Goal: Find specific page/section

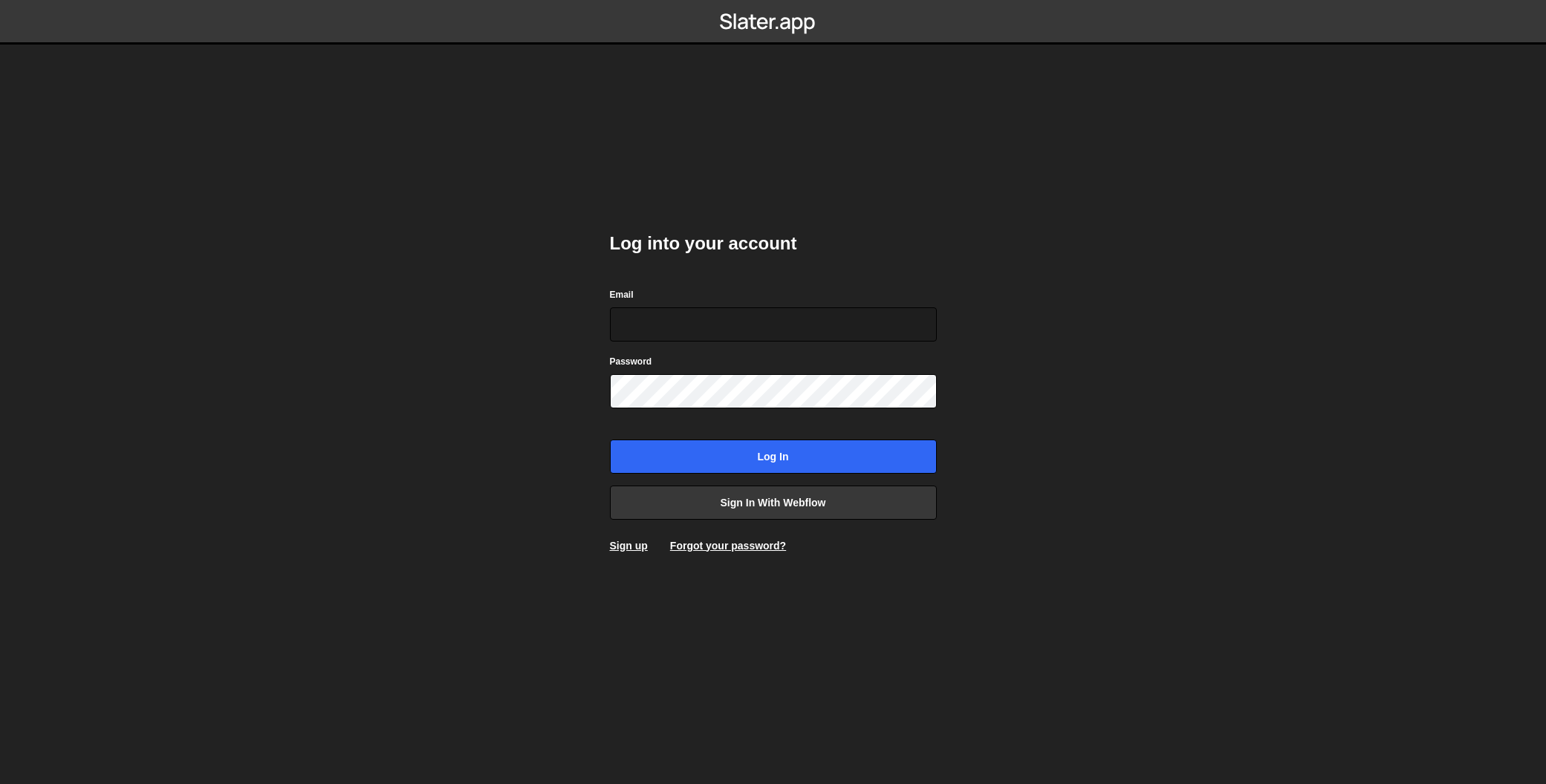
click at [0, 784] on nordpass-portal at bounding box center [0, 784] width 0 height 0
type input "liv@livstrawbridge.com"
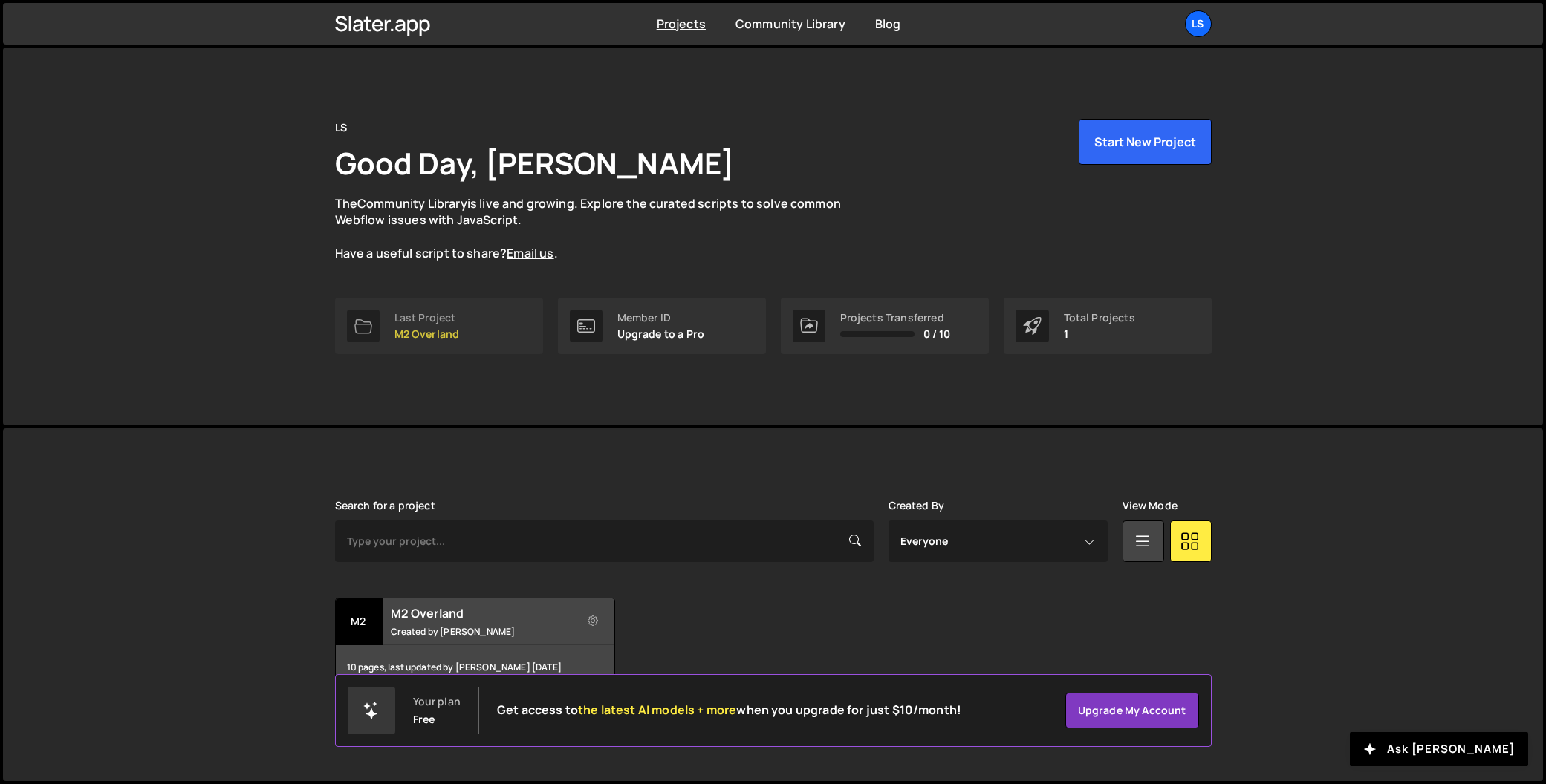
click at [474, 327] on link "Last Project M2 Overland" at bounding box center [439, 326] width 208 height 56
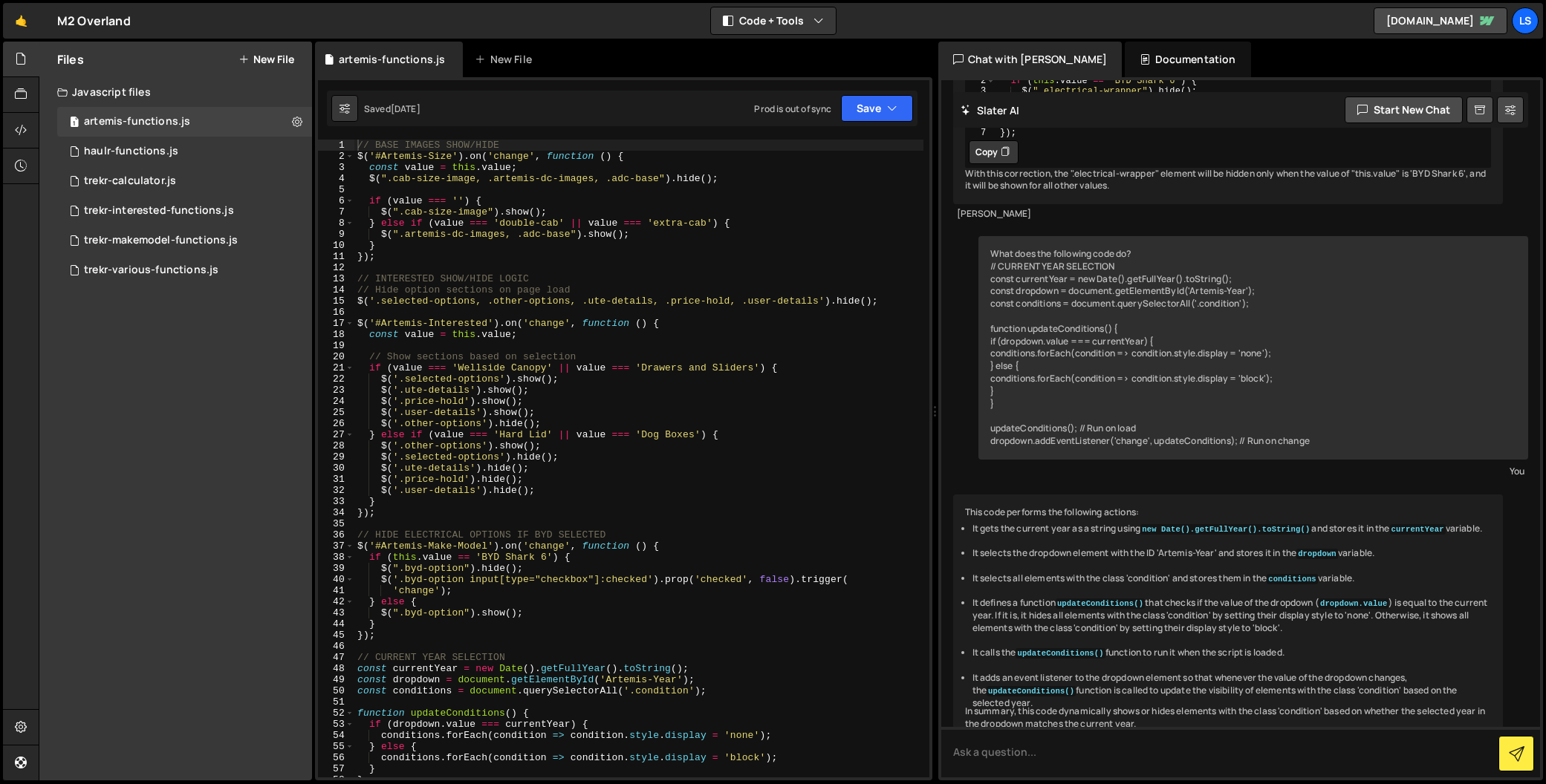
scroll to position [434, 0]
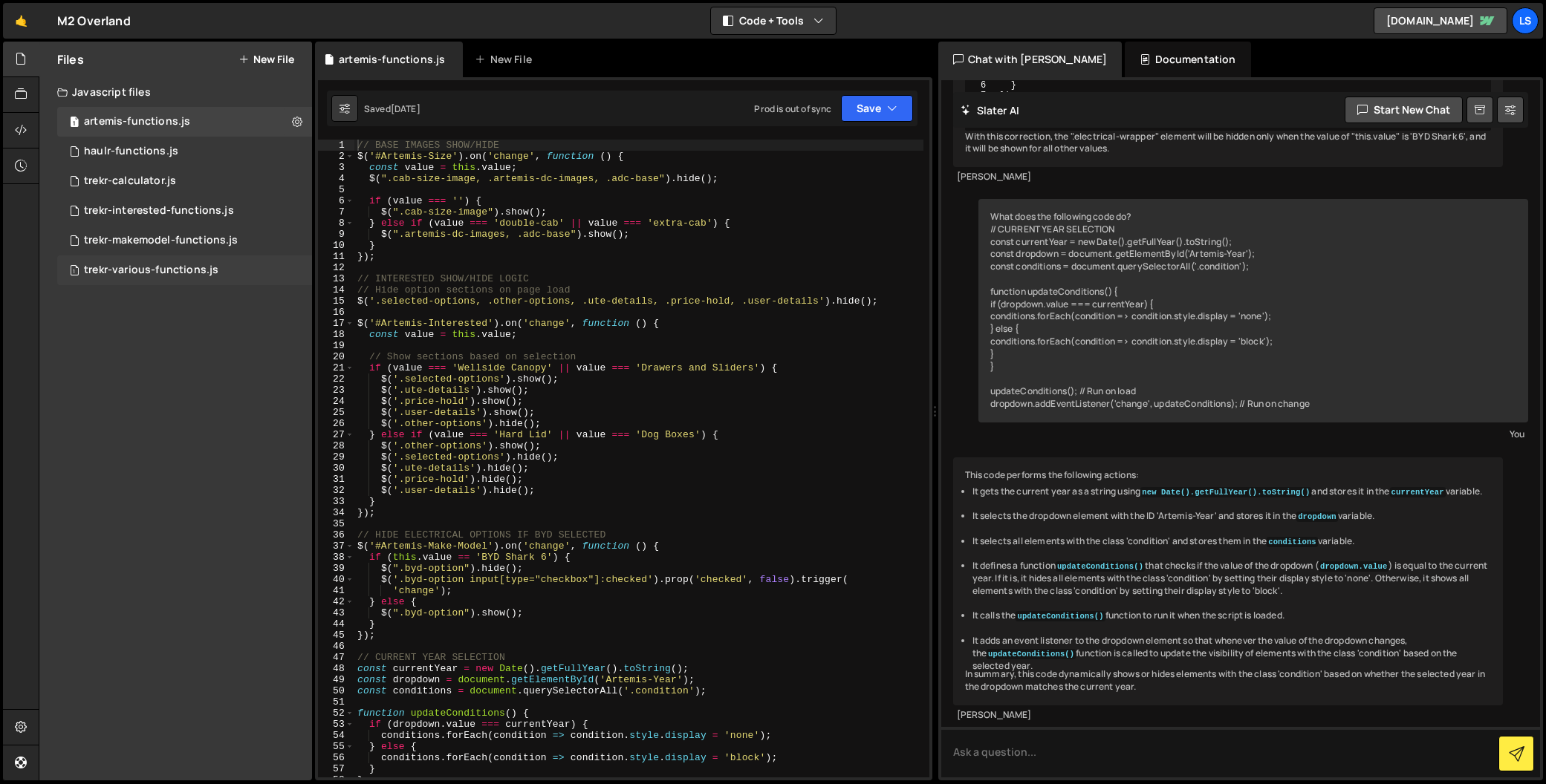
click at [153, 272] on div "trekr-various-functions.js" at bounding box center [152, 270] width 135 height 13
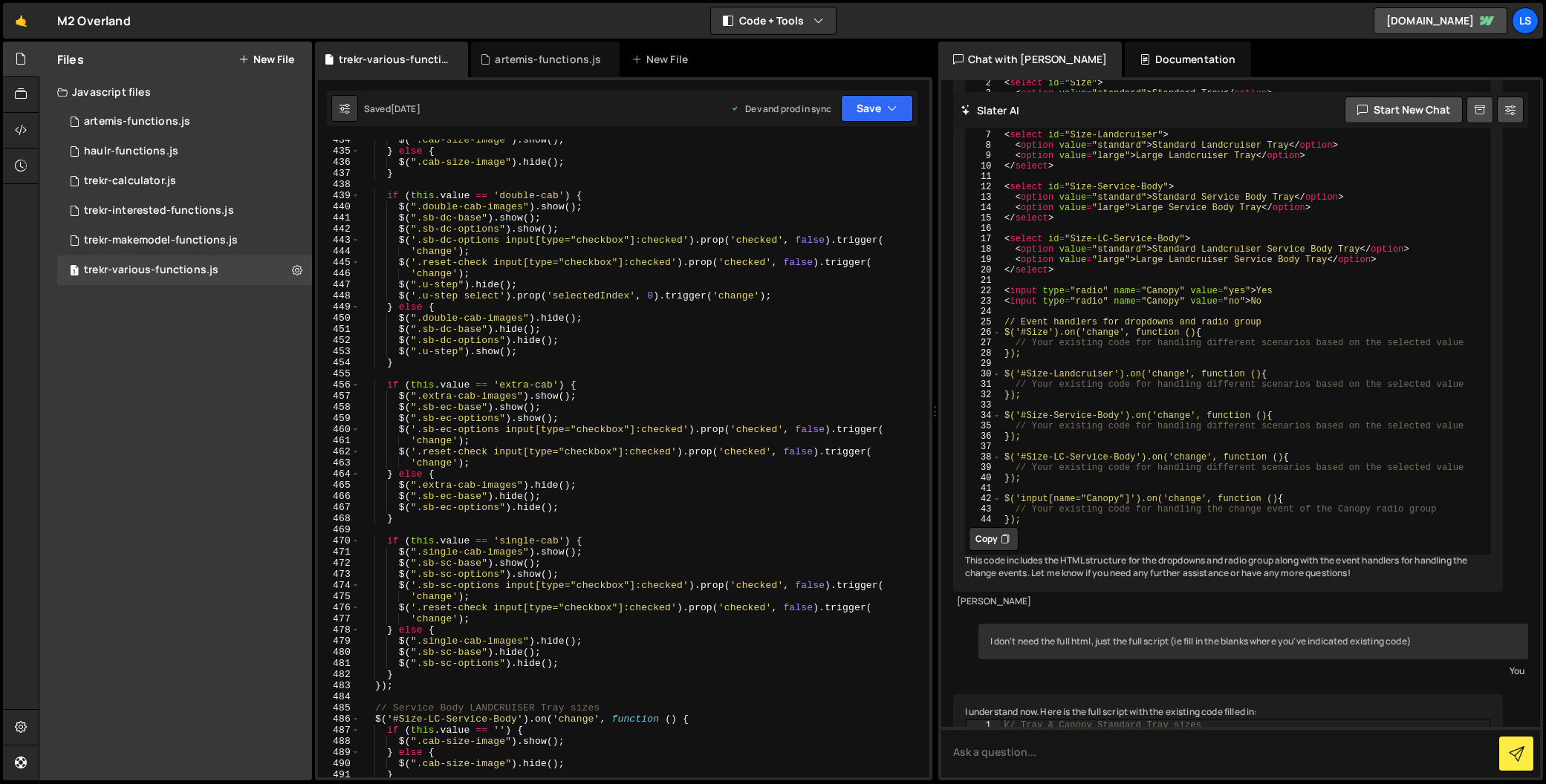
scroll to position [4983, 0]
click at [182, 236] on div "trekr-makemodel-functions.js" at bounding box center [161, 240] width 153 height 13
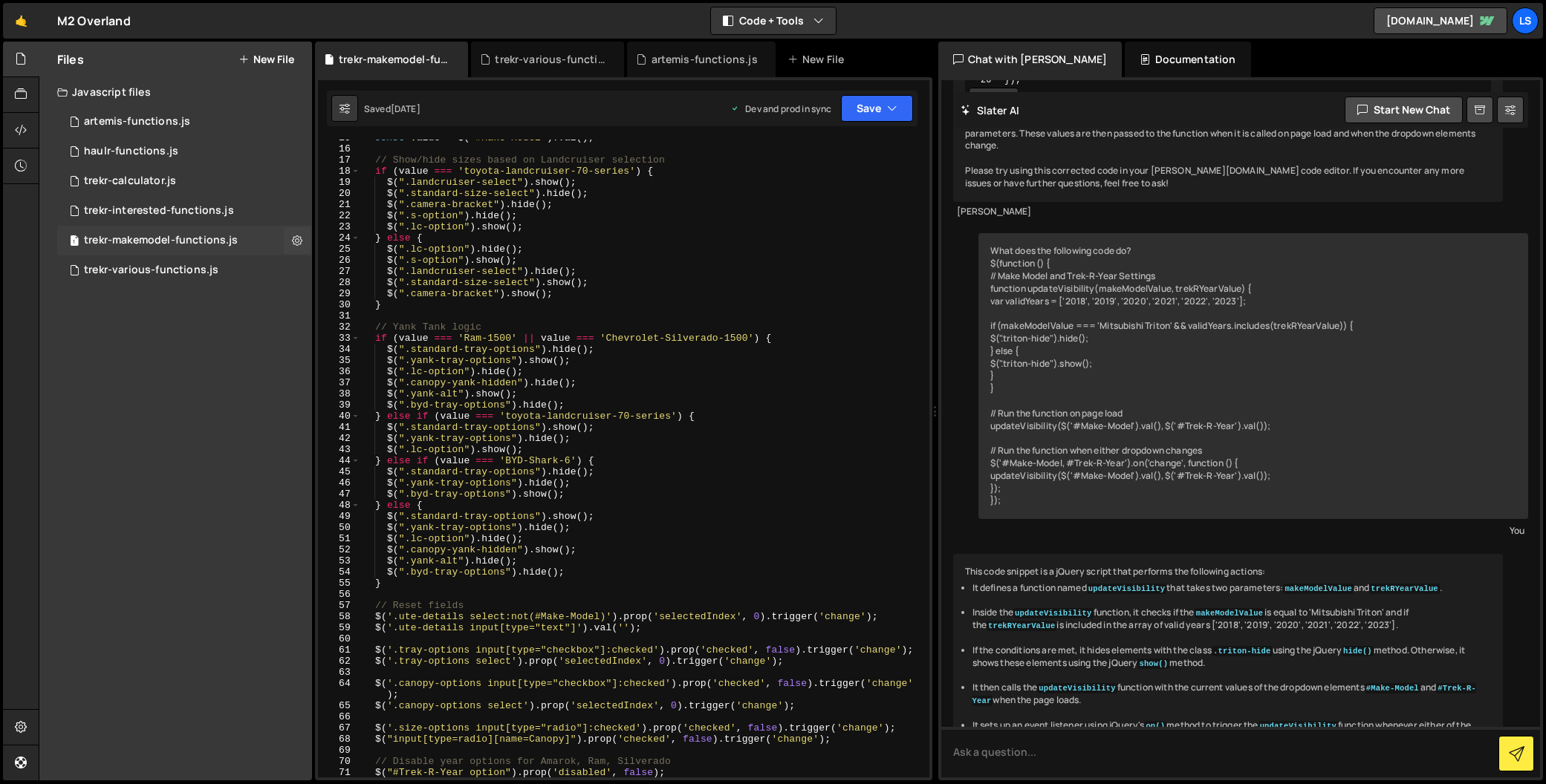
scroll to position [136, 0]
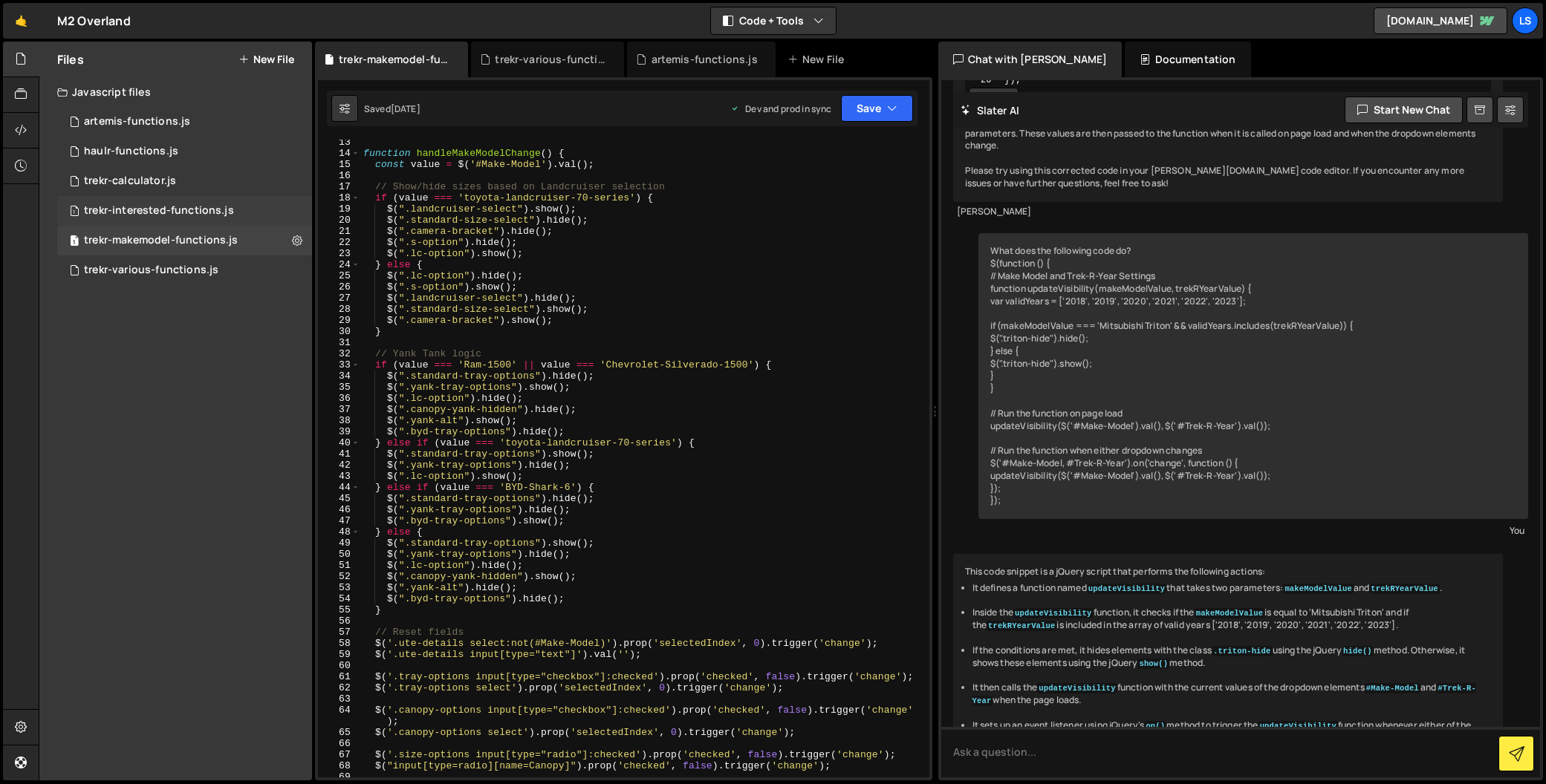
click at [162, 210] on div "trekr-interested-functions.js" at bounding box center [159, 211] width 150 height 13
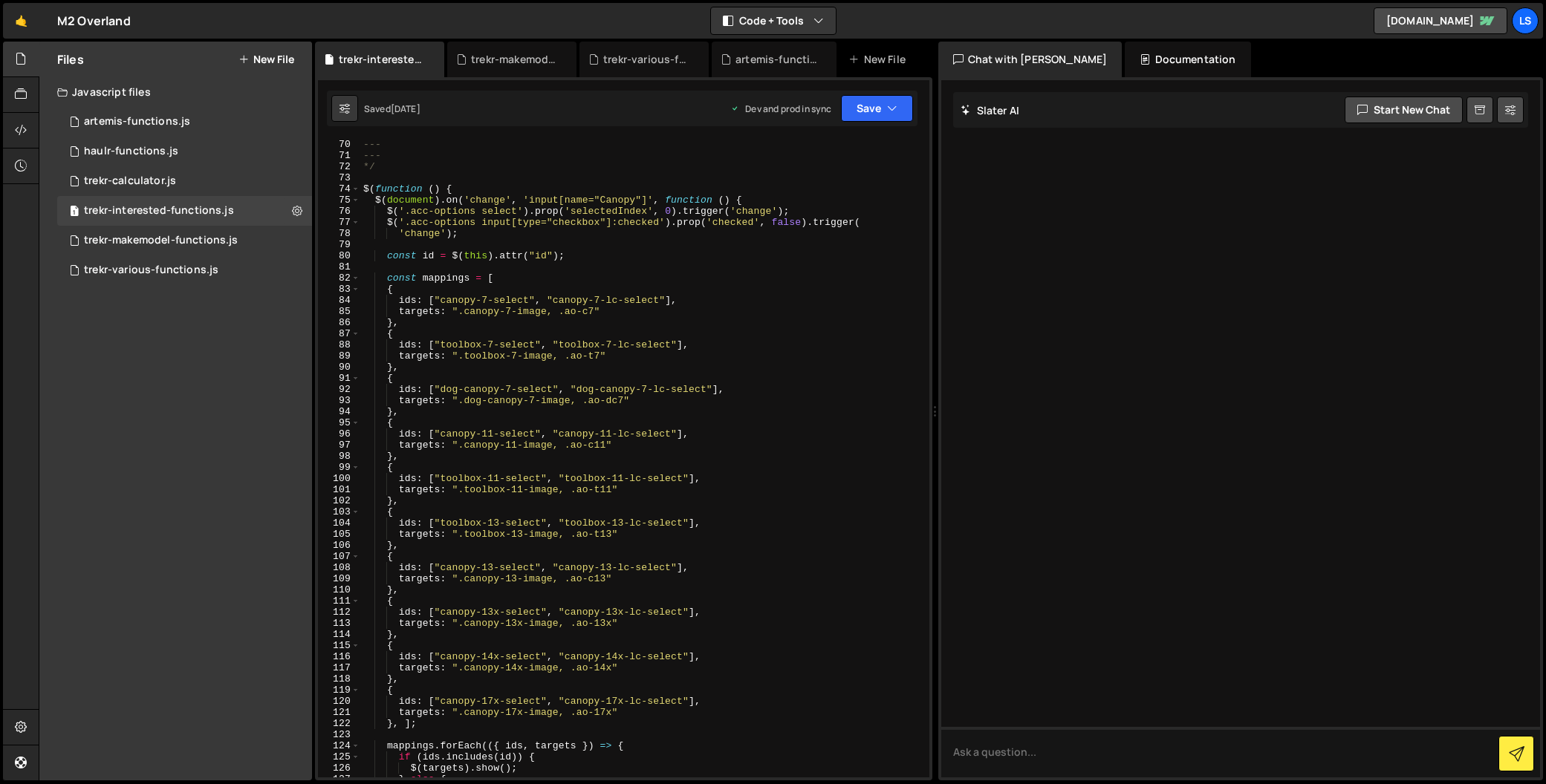
scroll to position [758, 0]
